Goal: Check status: Check status

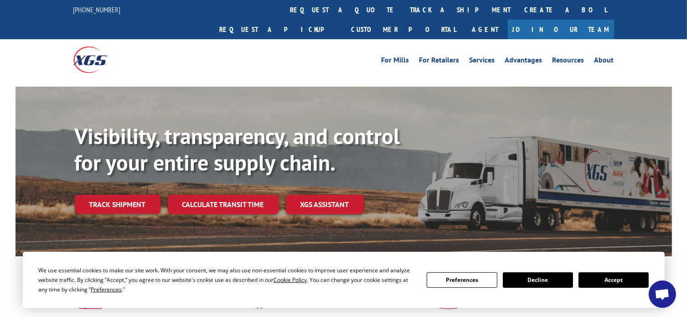
click at [620, 280] on button "Accept" at bounding box center [614, 279] width 70 height 15
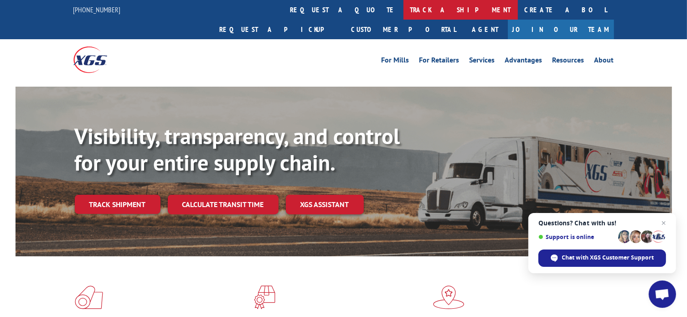
click at [403, 9] on link "track a shipment" at bounding box center [460, 10] width 114 height 20
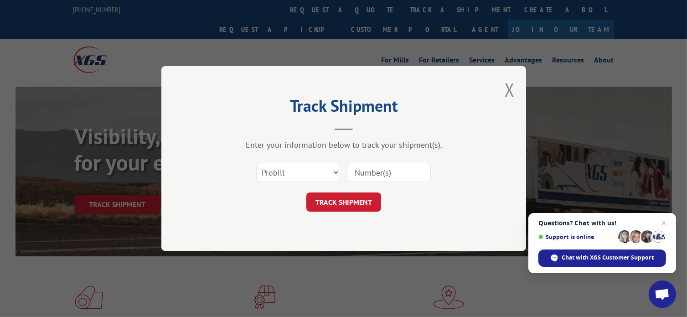
click at [384, 170] on input at bounding box center [389, 172] width 84 height 19
paste input "LRS001762031"
type input "LRS001762031"
click at [355, 201] on button "TRACK SHIPMENT" at bounding box center [343, 201] width 75 height 19
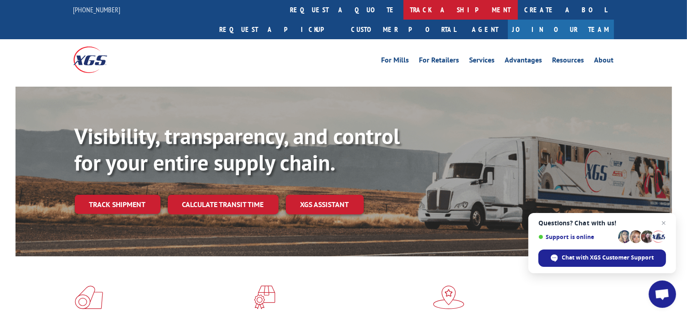
click at [403, 13] on link "track a shipment" at bounding box center [460, 10] width 114 height 20
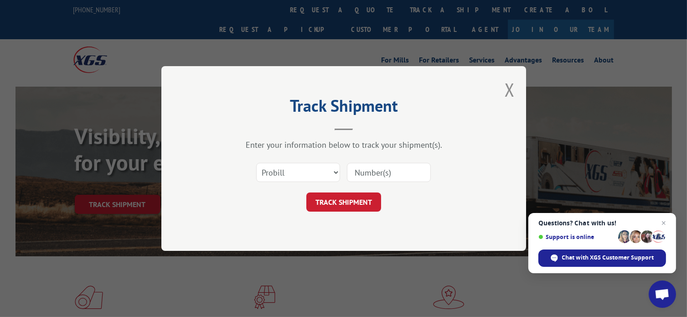
click at [360, 168] on input at bounding box center [389, 172] width 84 height 19
paste input "16900893"
type input "16900893"
click at [352, 193] on button "TRACK SHIPMENT" at bounding box center [343, 201] width 75 height 19
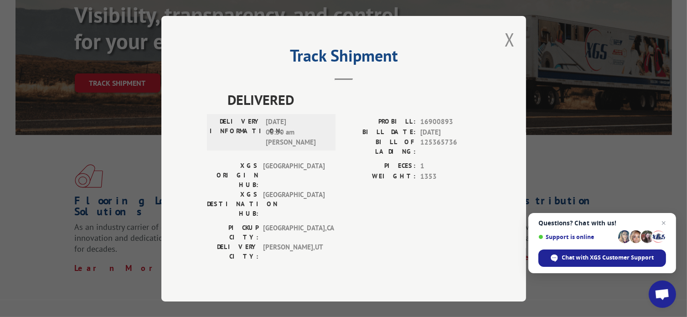
scroll to position [169, 0]
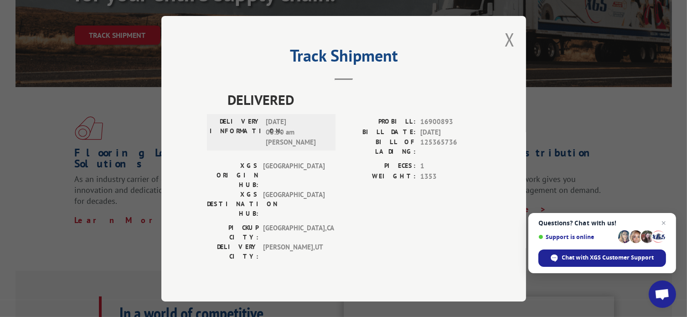
click at [286, 148] on span "10/07/2025 08:50 am Eric B" at bounding box center [297, 132] width 62 height 31
click at [408, 155] on label "BILL OF LADING:" at bounding box center [380, 146] width 72 height 19
click at [428, 187] on div "PIECES: 1 WEIGHT: 1353" at bounding box center [412, 192] width 137 height 62
click at [507, 50] on button "Close modal" at bounding box center [510, 39] width 10 height 24
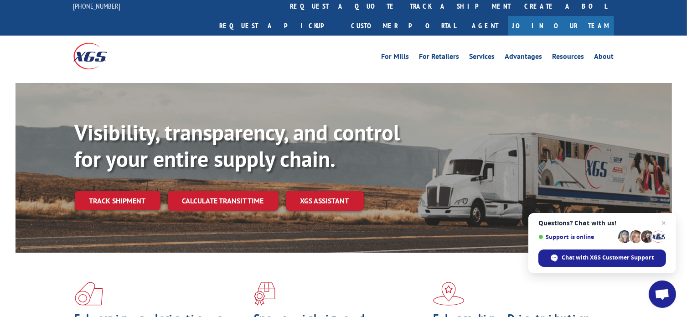
scroll to position [0, 0]
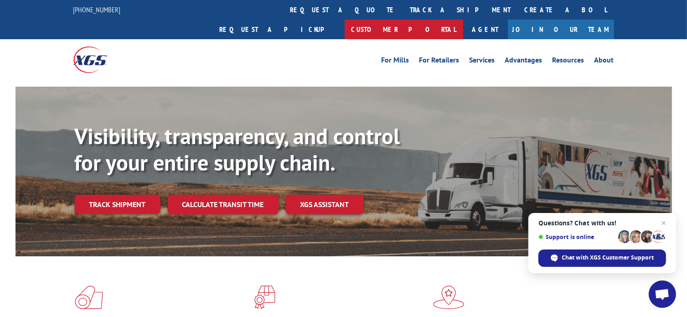
click at [463, 20] on link "Customer Portal" at bounding box center [404, 30] width 119 height 20
